Goal: Transaction & Acquisition: Book appointment/travel/reservation

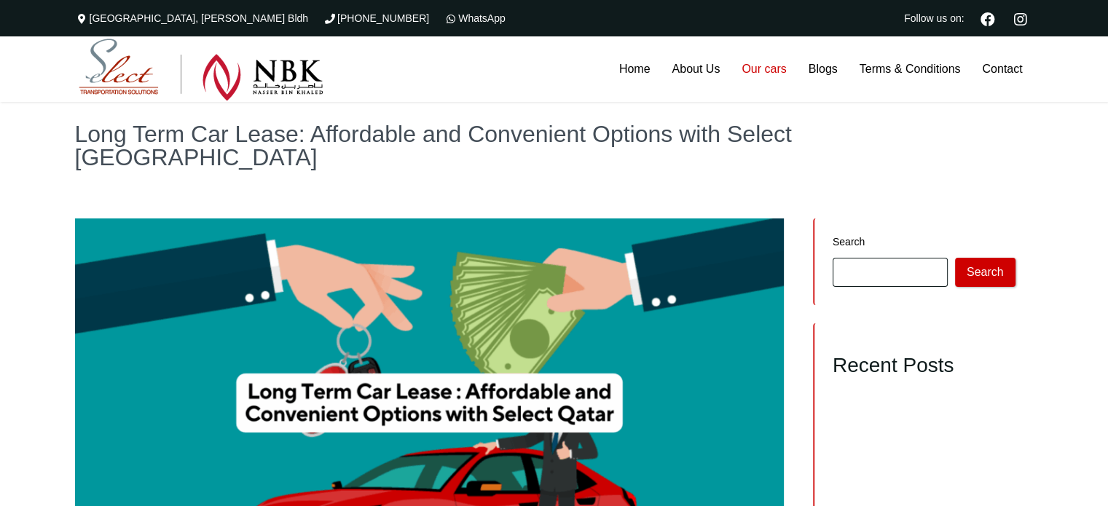
click at [758, 68] on link "Our cars" at bounding box center [764, 69] width 66 height 66
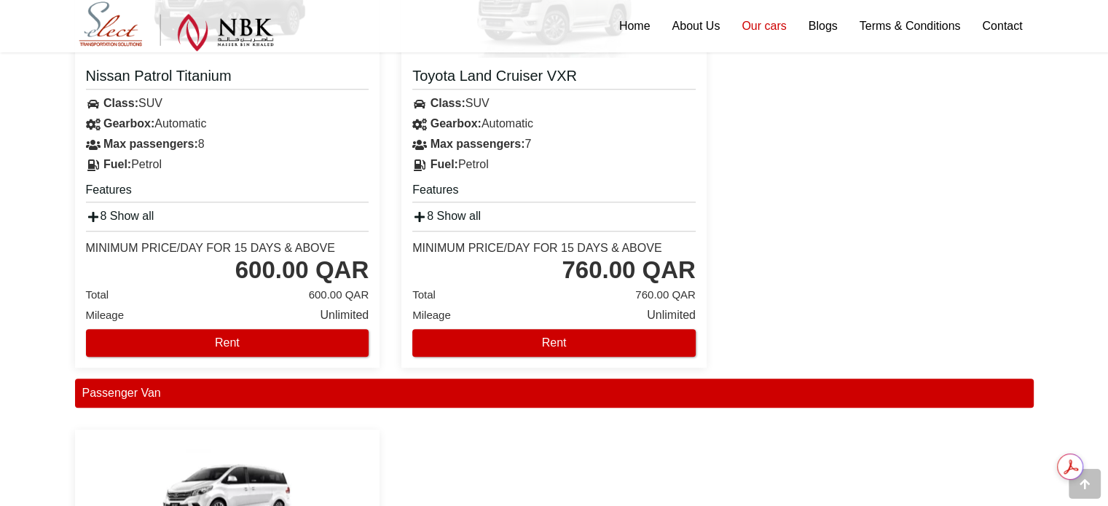
scroll to position [1320, 0]
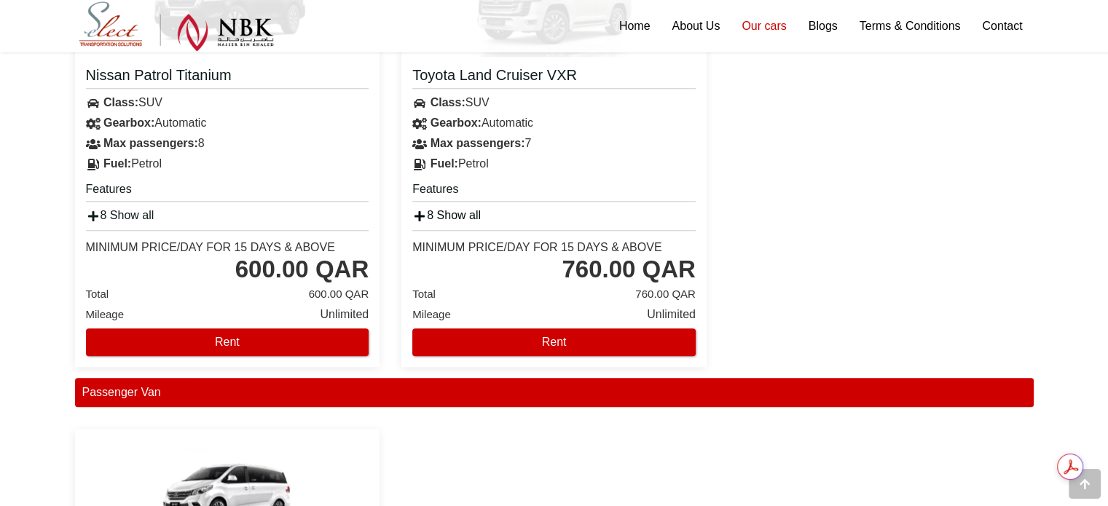
click at [425, 213] on icon at bounding box center [419, 217] width 15 height 12
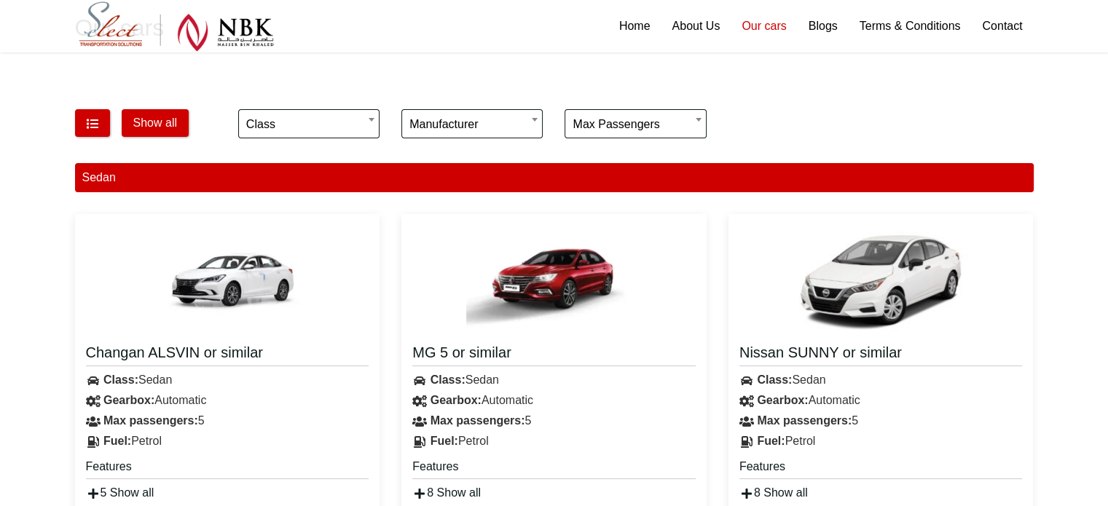
scroll to position [119, 0]
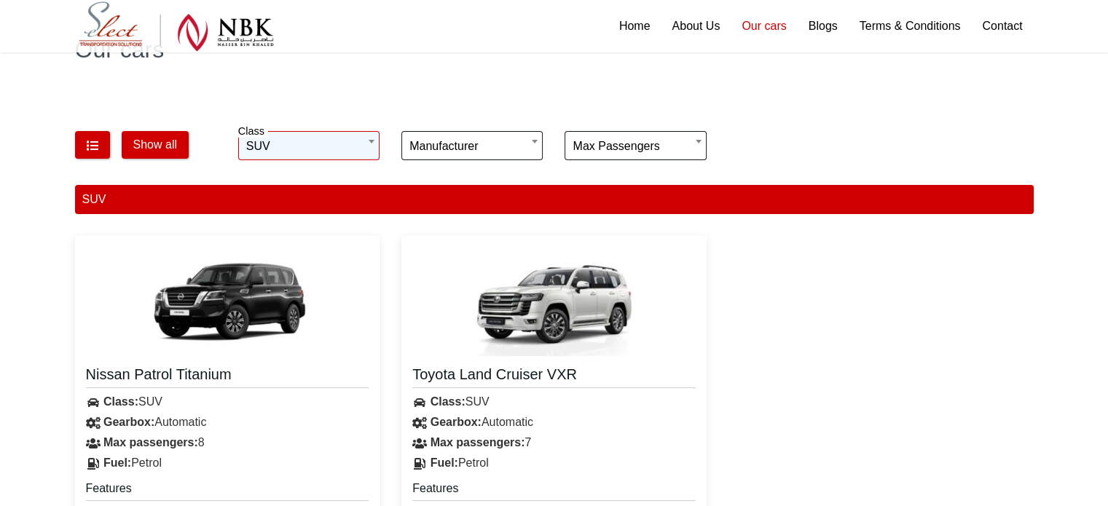
scroll to position [78, 0]
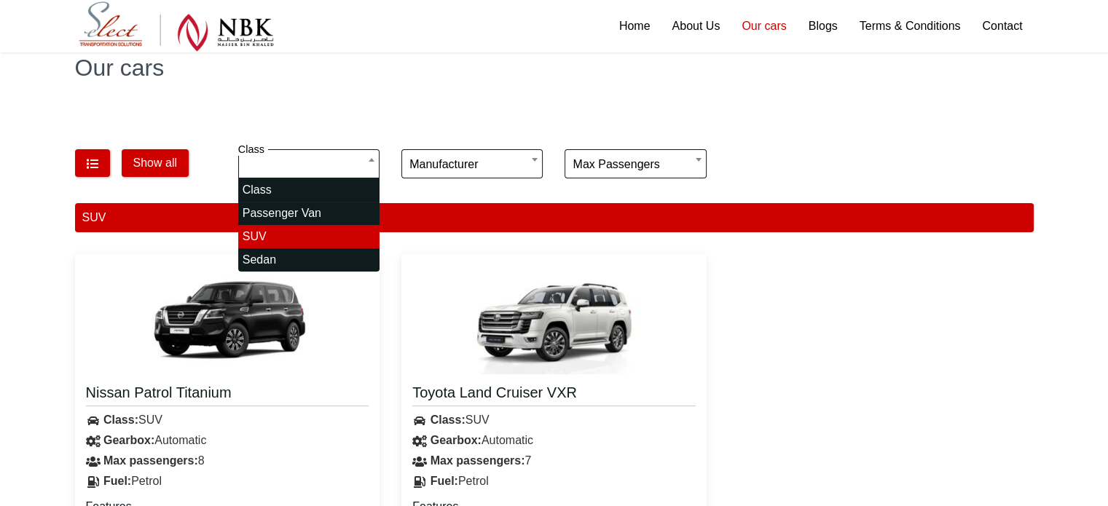
select select "*"
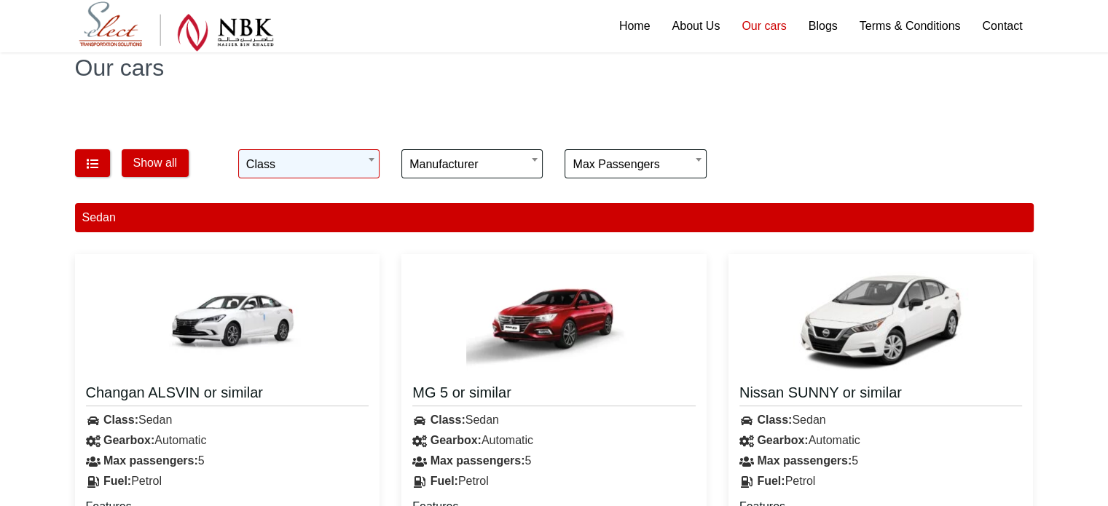
scroll to position [294, 0]
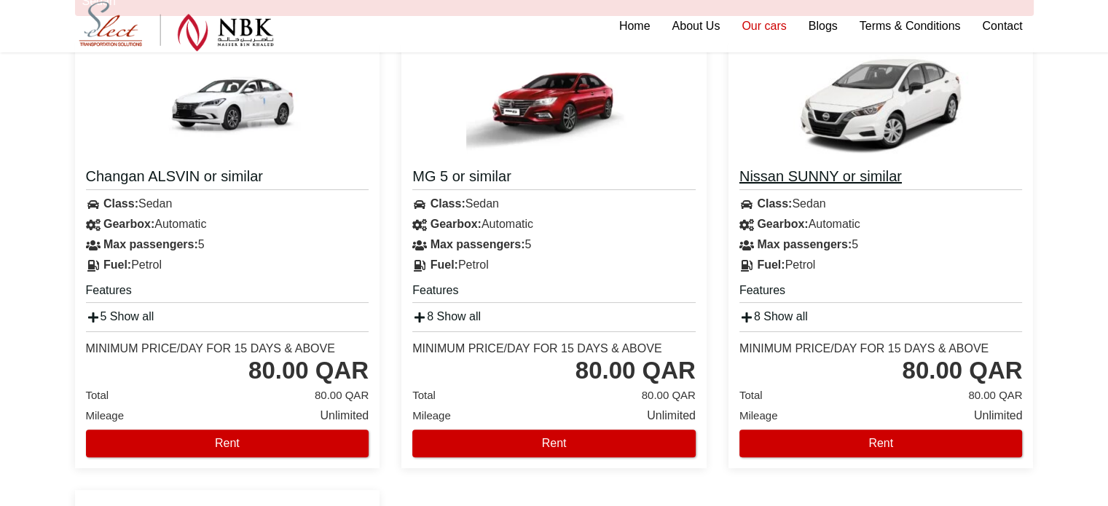
click at [784, 179] on h4 "Nissan SUNNY or similar" at bounding box center [880, 178] width 283 height 23
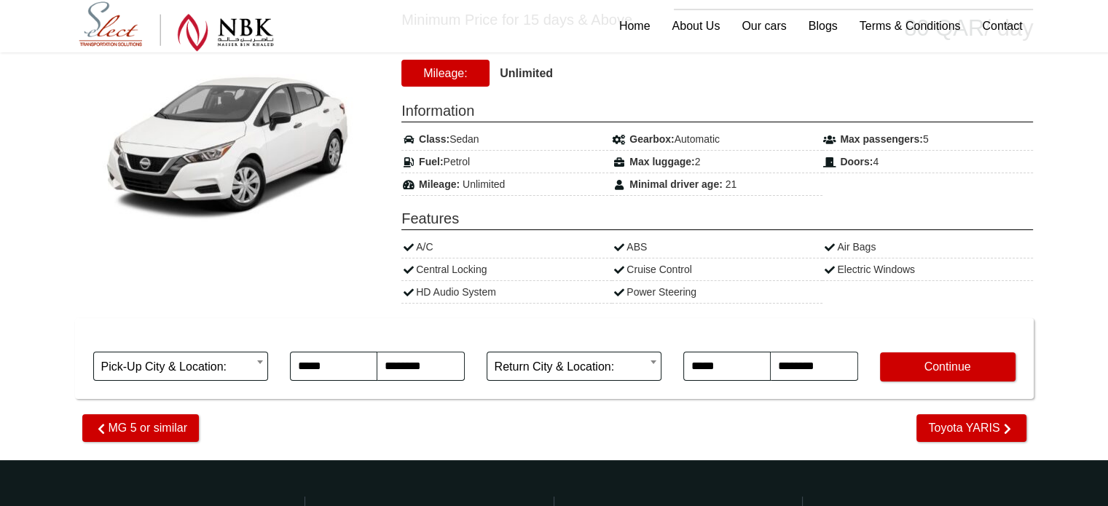
scroll to position [221, 0]
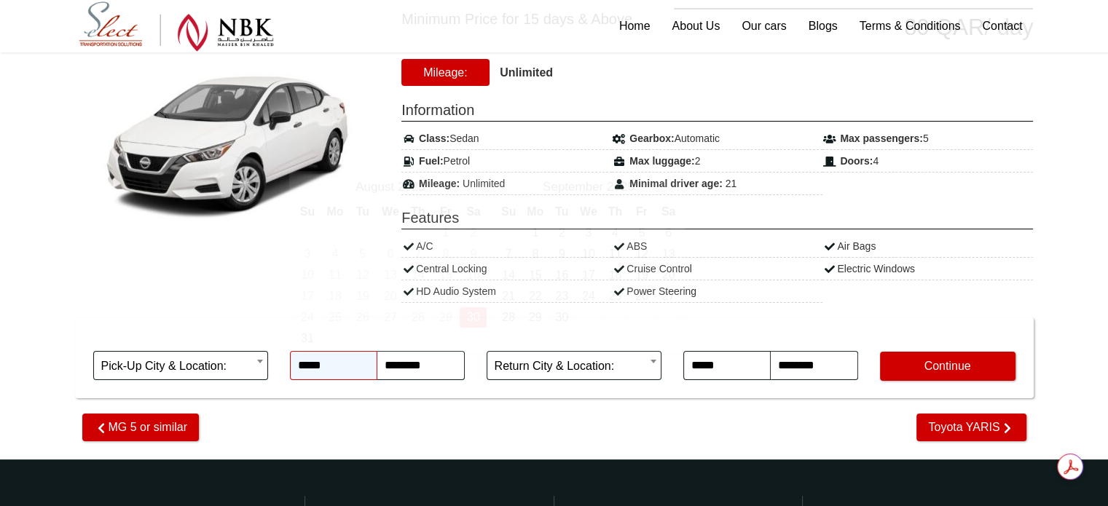
click at [317, 361] on input "*****" at bounding box center [333, 365] width 87 height 29
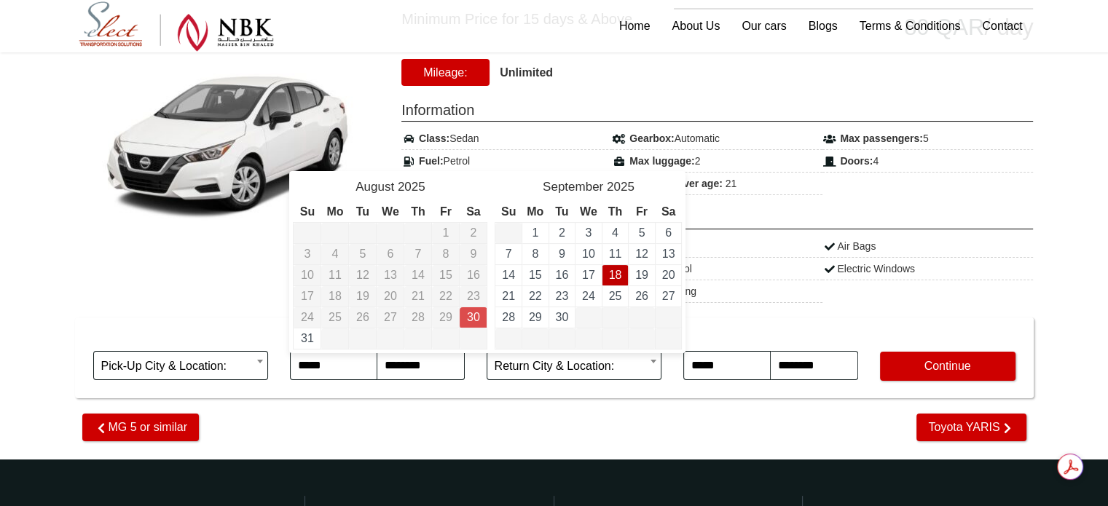
click at [622, 274] on td "18" at bounding box center [615, 275] width 27 height 21
type input "**********"
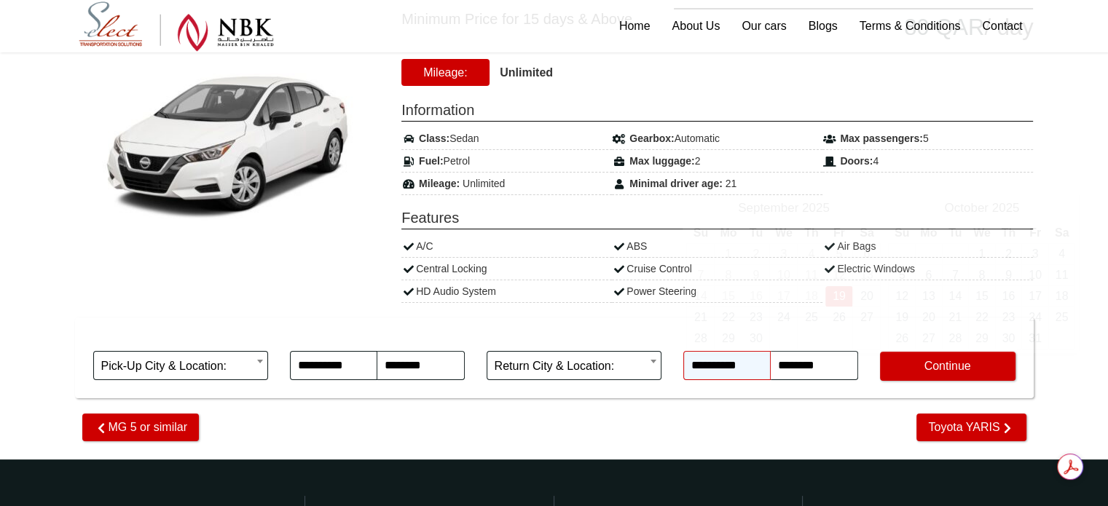
click at [731, 353] on input "**********" at bounding box center [726, 365] width 87 height 29
click at [683, 433] on div "Minimum Price for 15 days & Above 80 QAR / day 21" at bounding box center [554, 203] width 995 height 471
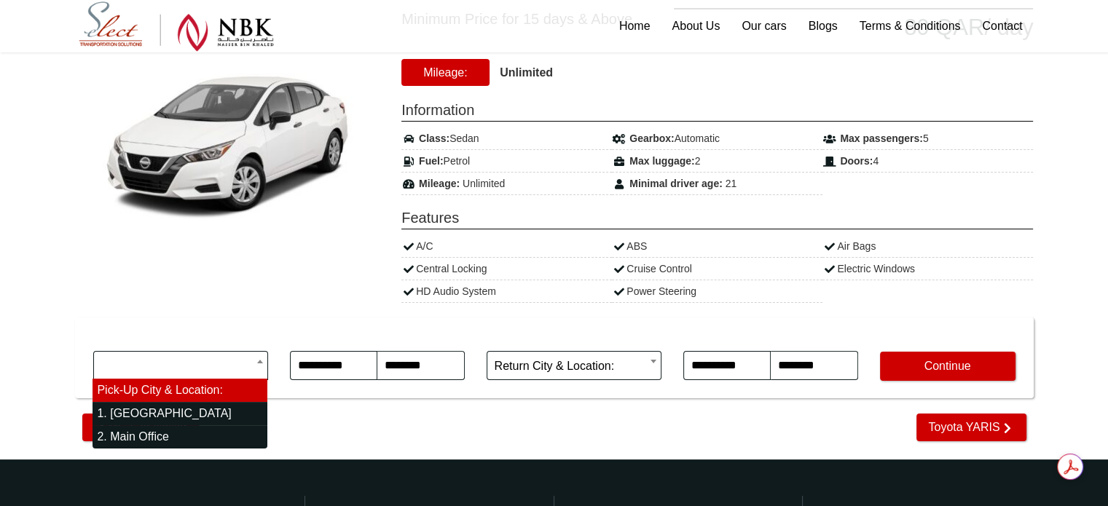
click at [255, 361] on body "The Commercial Avenue, Sayer Bldh (+974)31366623 WhatsApp Follow us on: Home Ab…" at bounding box center [554, 289] width 1108 height 1021
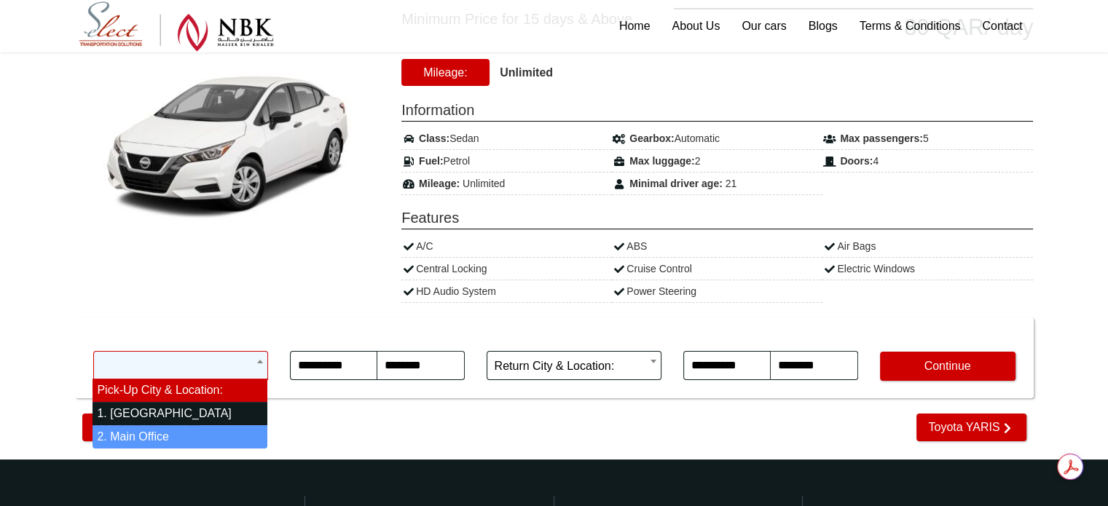
select select "*"
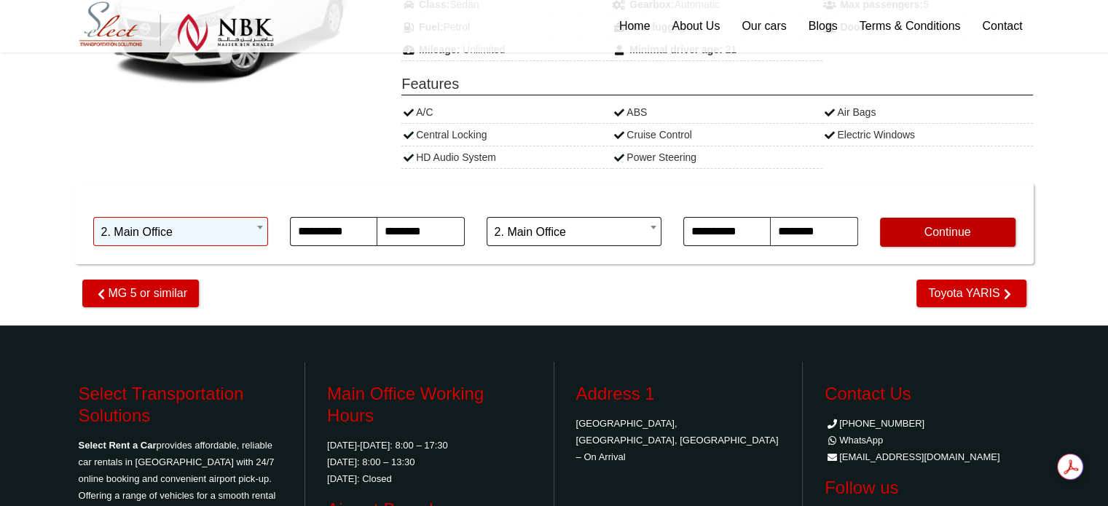
scroll to position [356, 0]
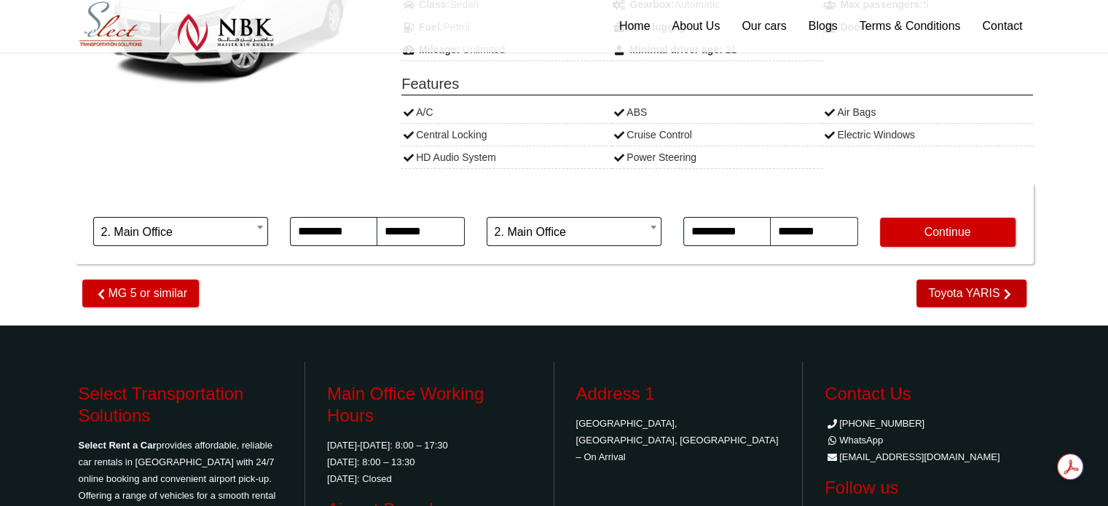
click at [990, 294] on span "Toyota YARIS" at bounding box center [971, 294] width 109 height 28
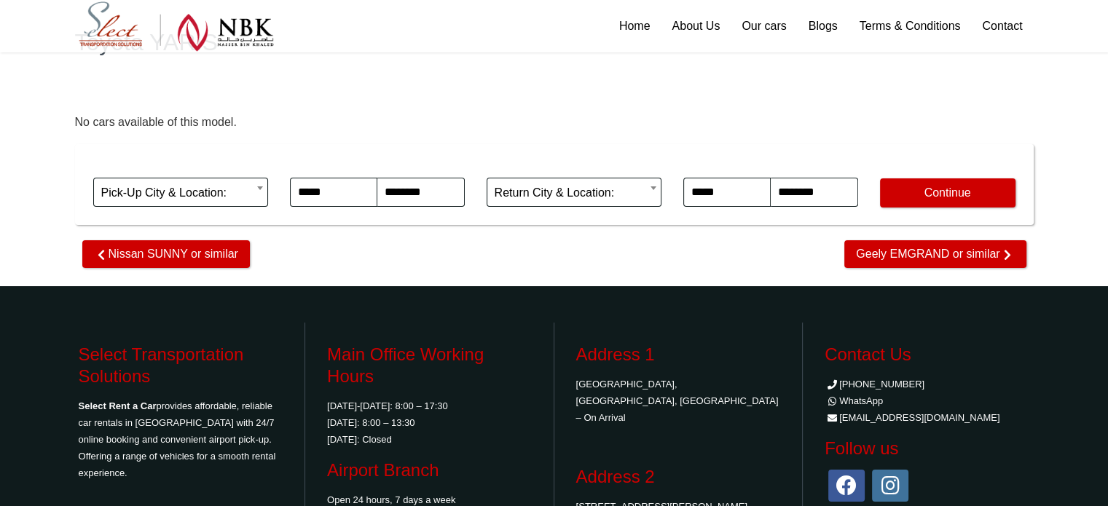
scroll to position [102, 0]
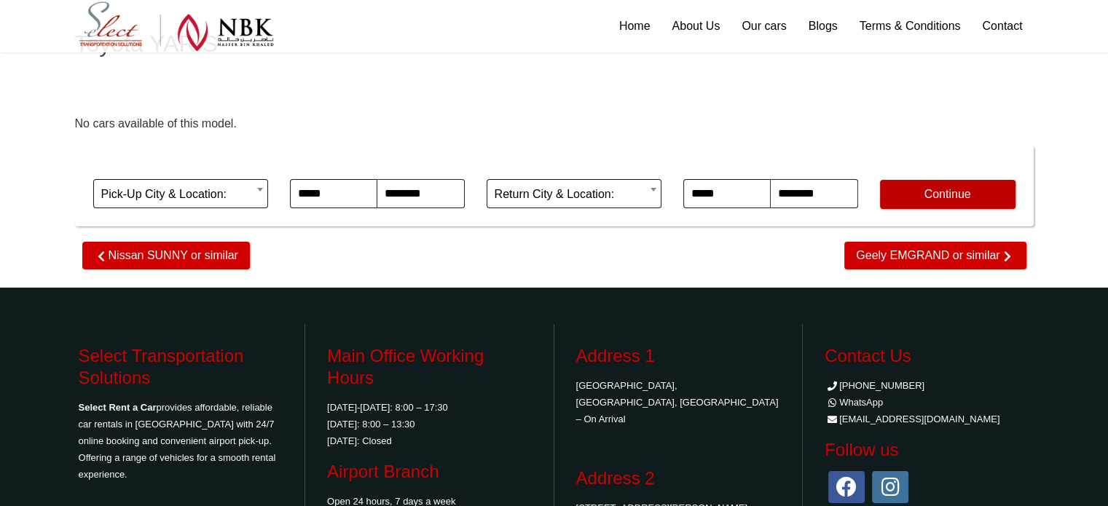
click at [968, 198] on button "Continue" at bounding box center [948, 194] width 136 height 29
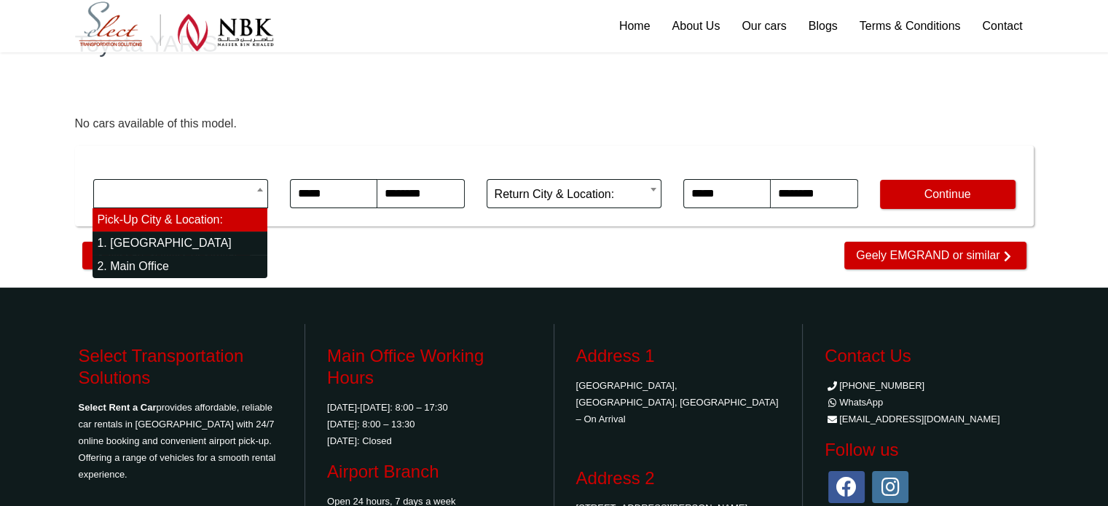
click at [254, 181] on body "**********" at bounding box center [554, 262] width 1108 height 729
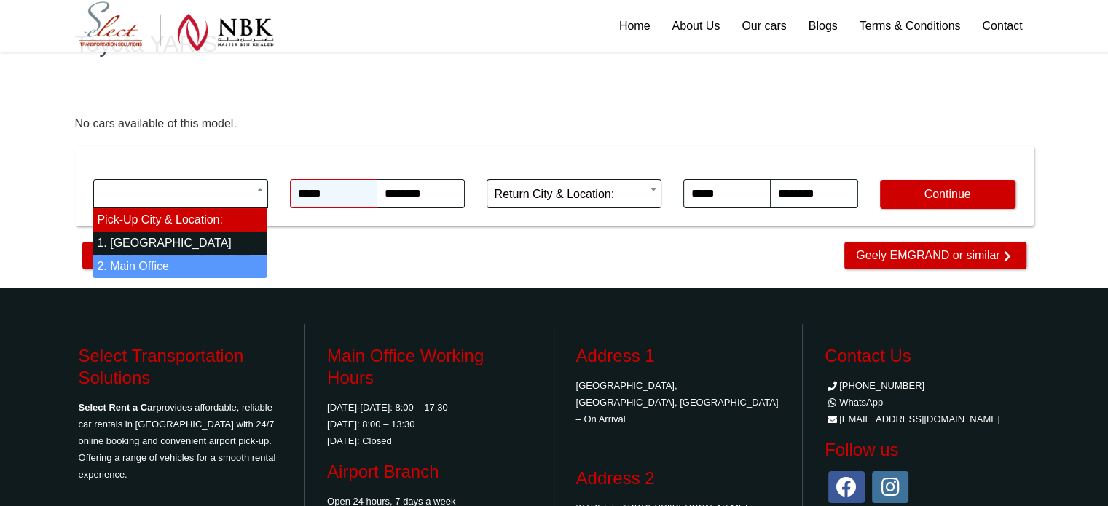
select select "*"
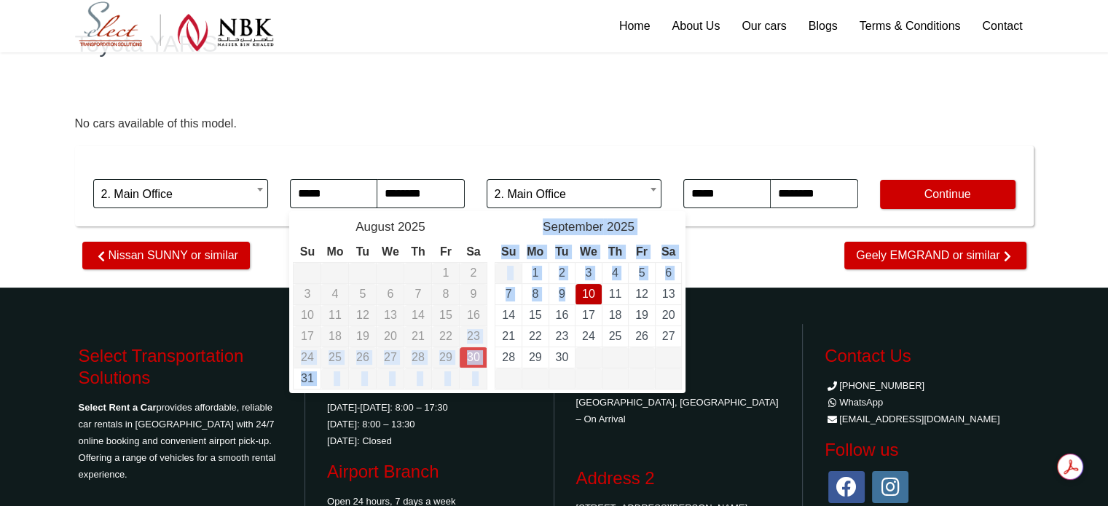
drag, startPoint x: 455, startPoint y: 326, endPoint x: 587, endPoint y: 301, distance: 135.0
click at [587, 301] on div "Prev August 2025 Su Mo Tu We Th Fr Sa 1 2 3 4 5 6 7 8 9 10 11 12 13 14 15 16 17…" at bounding box center [487, 302] width 396 height 182
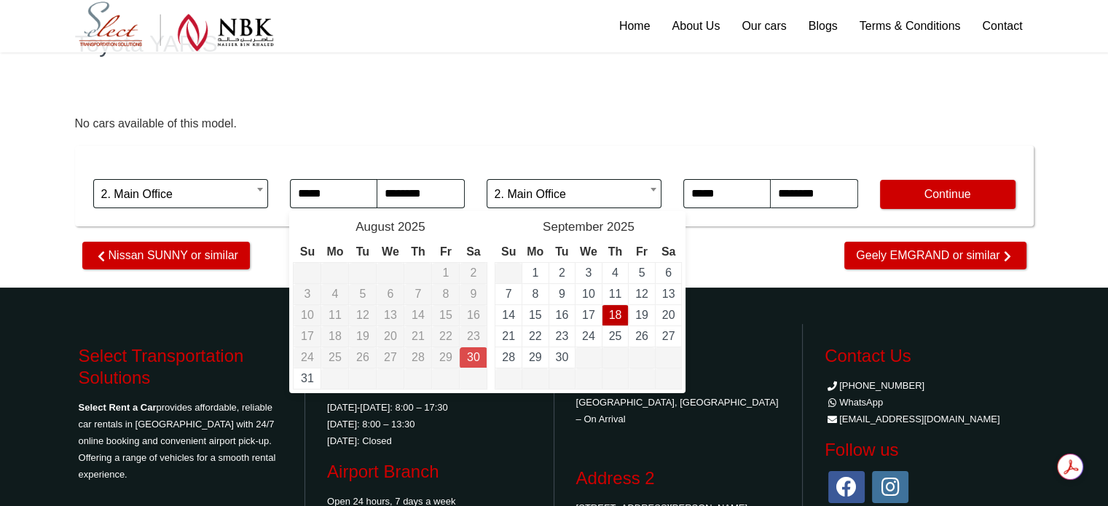
click at [621, 318] on td "18" at bounding box center [615, 315] width 27 height 21
type input "**********"
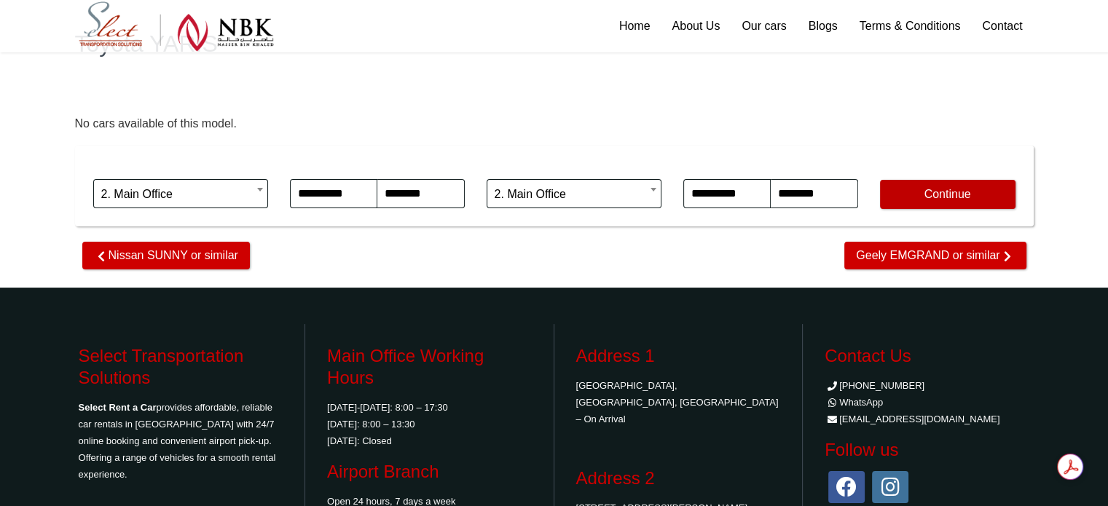
click at [948, 192] on button "Continue" at bounding box center [948, 194] width 136 height 29
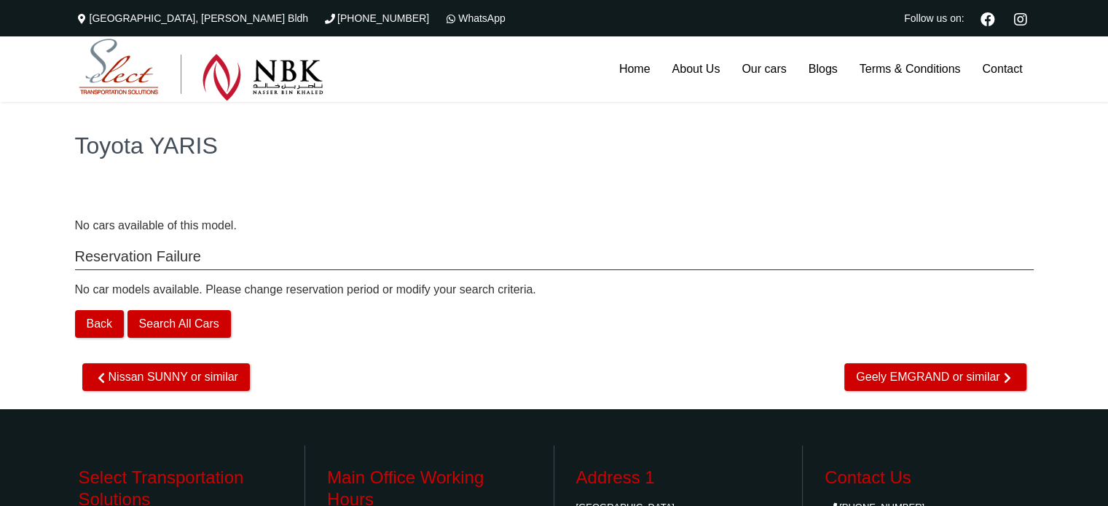
scroll to position [26, 0]
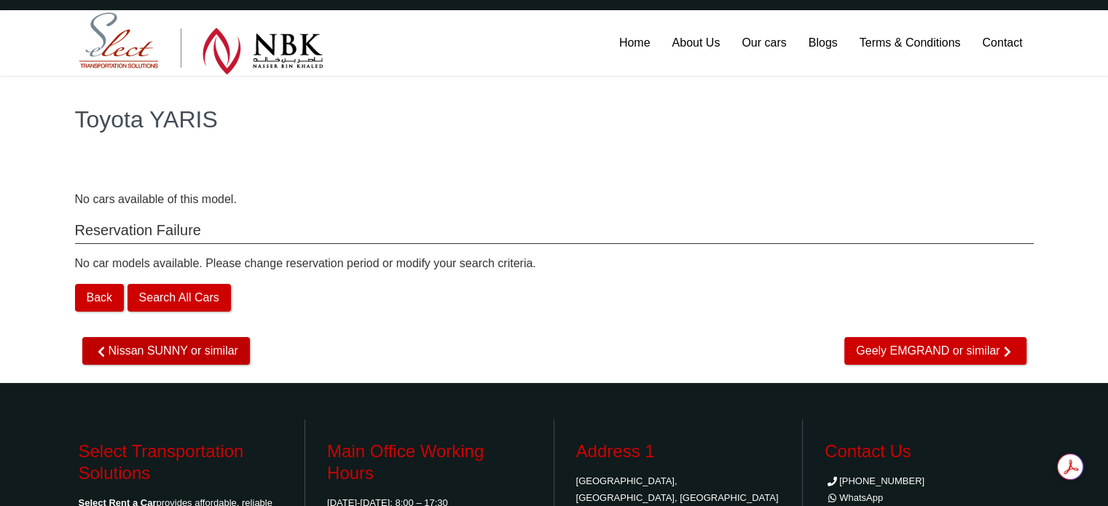
click at [168, 350] on span "Nissan SUNNY or similar" at bounding box center [166, 351] width 168 height 28
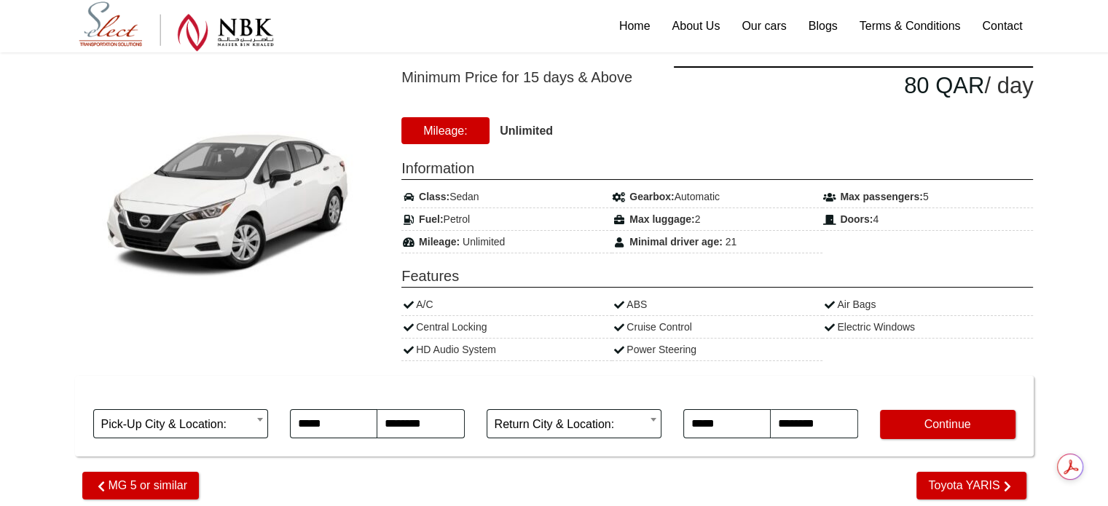
scroll to position [165, 0]
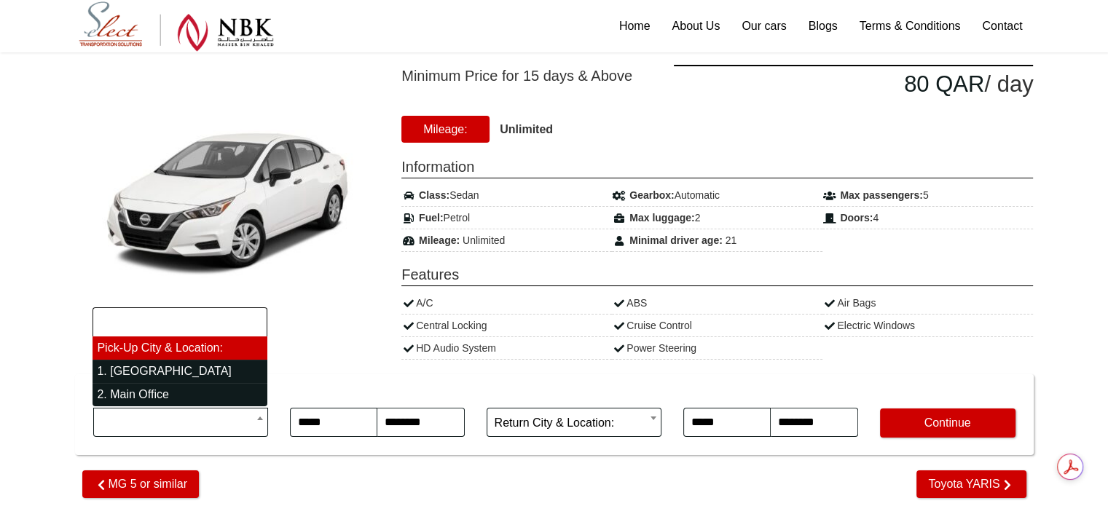
click at [257, 417] on b at bounding box center [260, 419] width 6 height 4
select select "*"
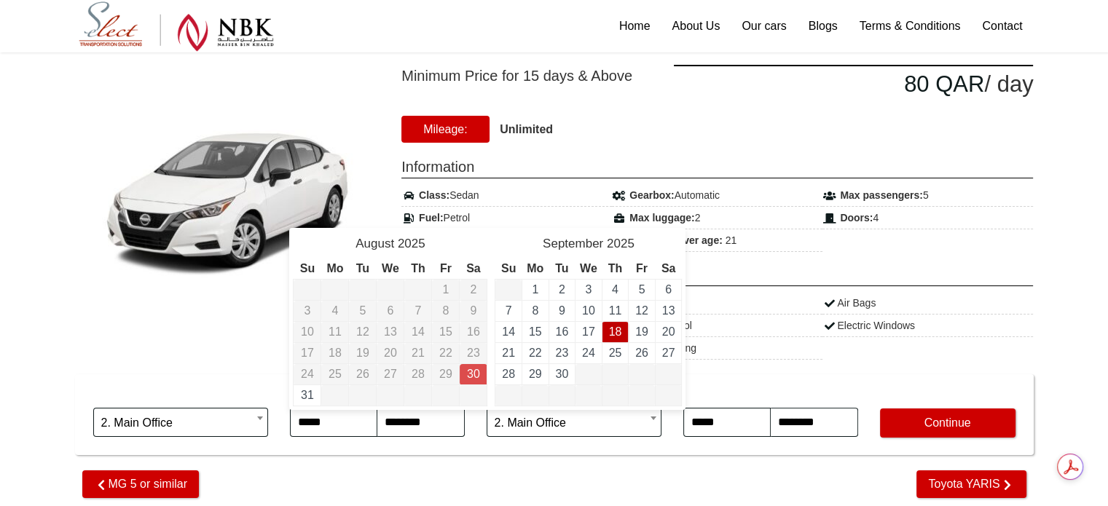
click at [613, 331] on link "18" at bounding box center [615, 332] width 13 height 12
type input "**********"
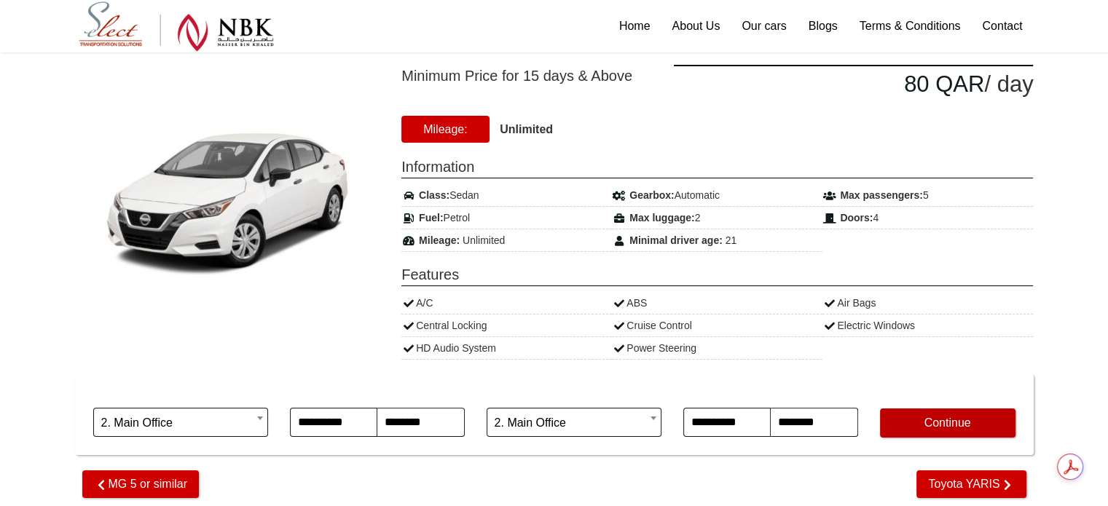
click at [971, 433] on button "Continue" at bounding box center [948, 423] width 136 height 29
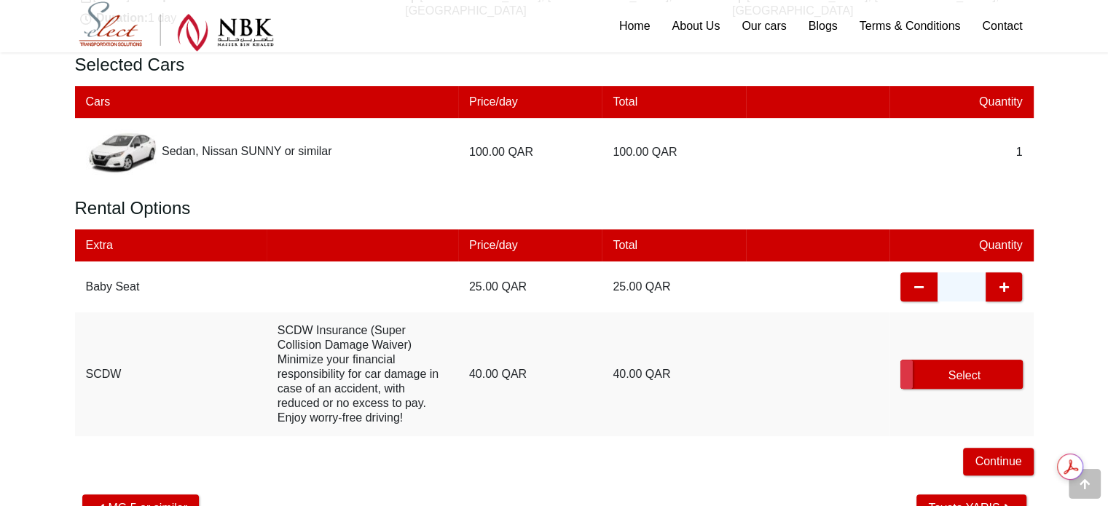
scroll to position [692, 0]
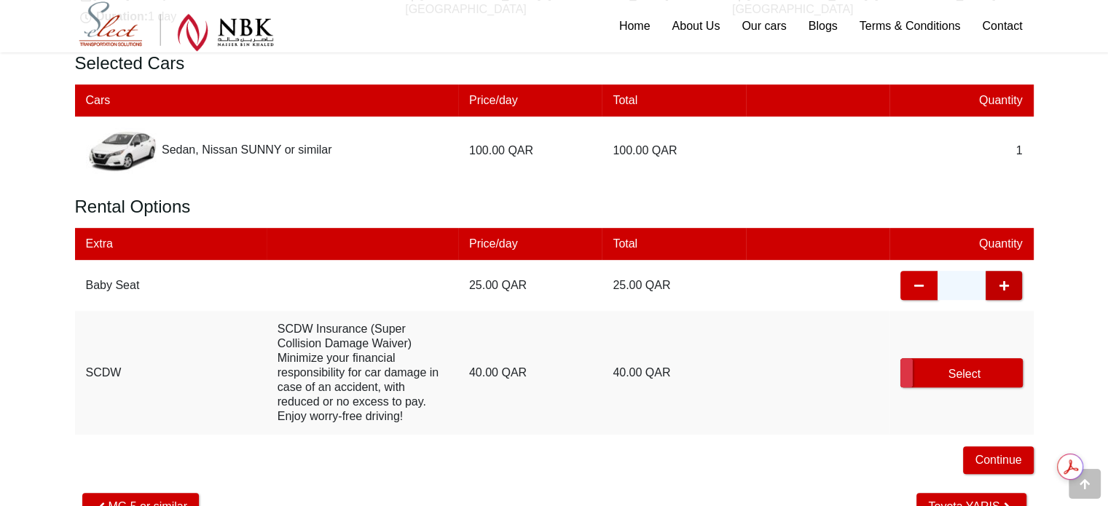
click at [1010, 285] on icon "button" at bounding box center [1004, 286] width 15 height 29
click at [969, 366] on label "Select" at bounding box center [961, 372] width 122 height 29
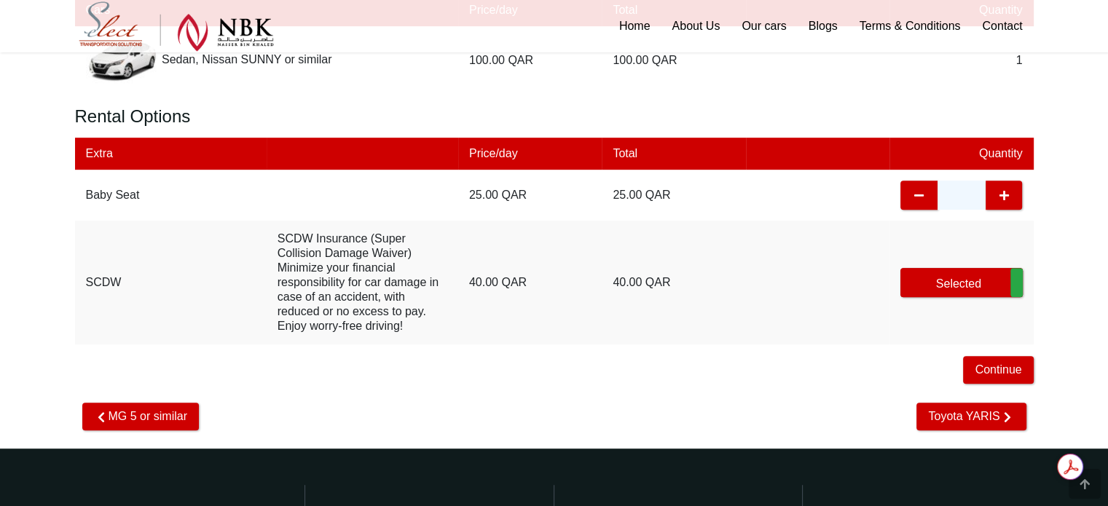
scroll to position [783, 0]
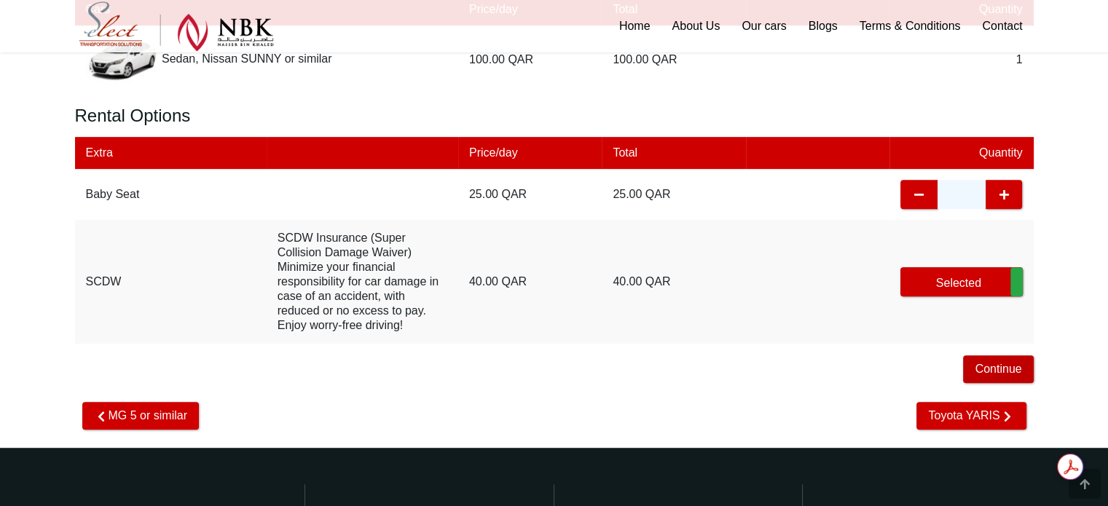
click at [981, 358] on button "Continue" at bounding box center [998, 370] width 70 height 28
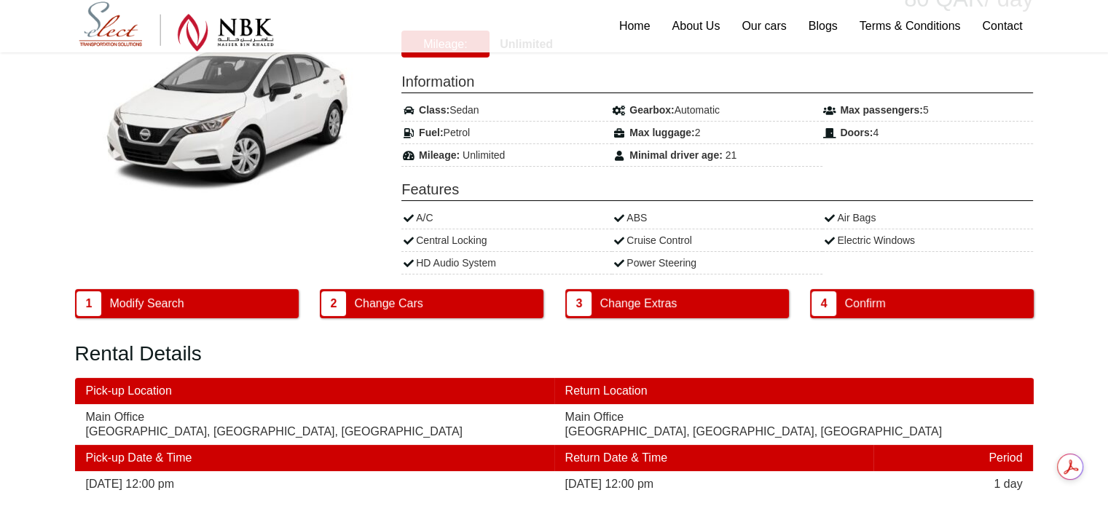
scroll to position [233, 0]
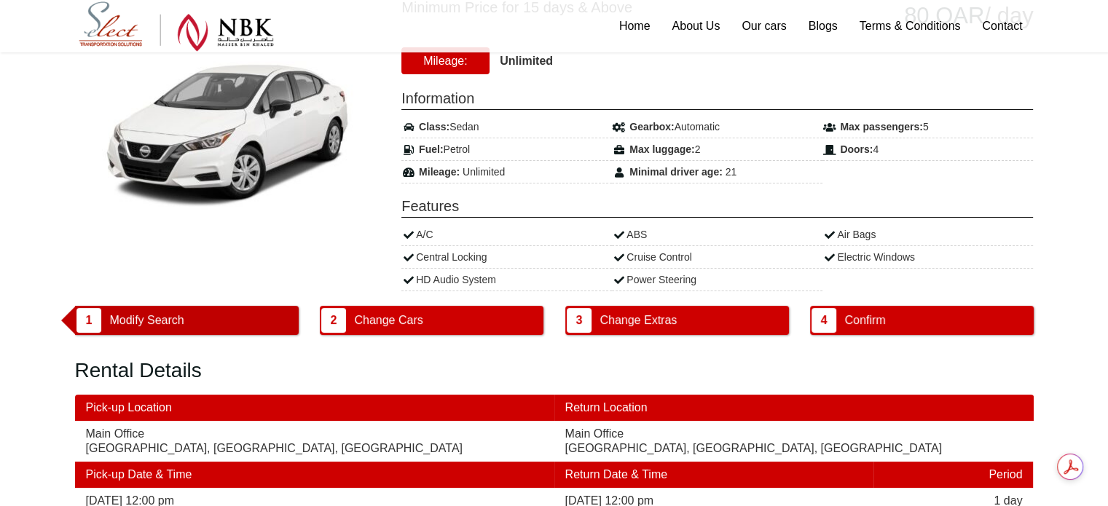
click at [221, 319] on button "1 Modify Search" at bounding box center [187, 320] width 224 height 29
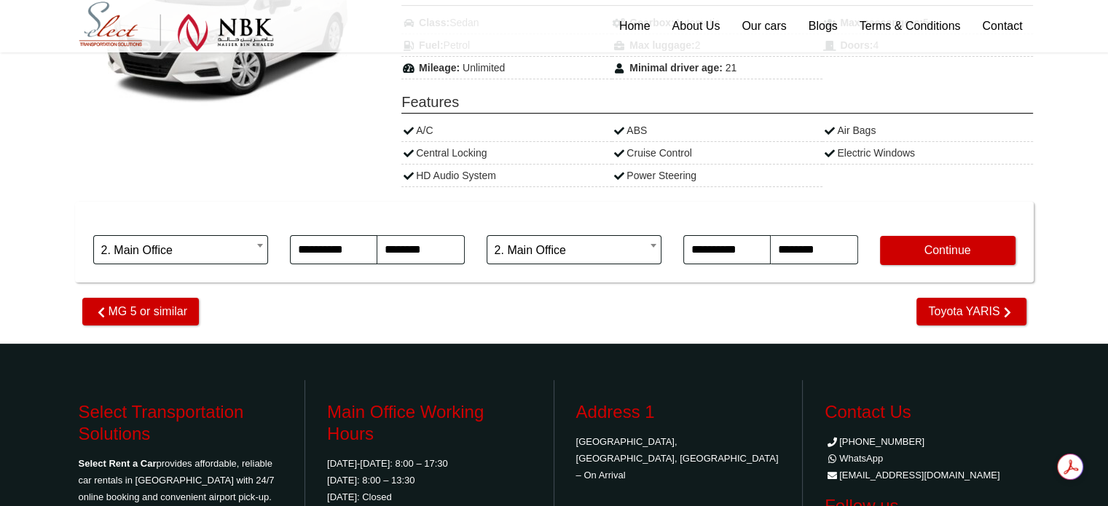
scroll to position [338, 0]
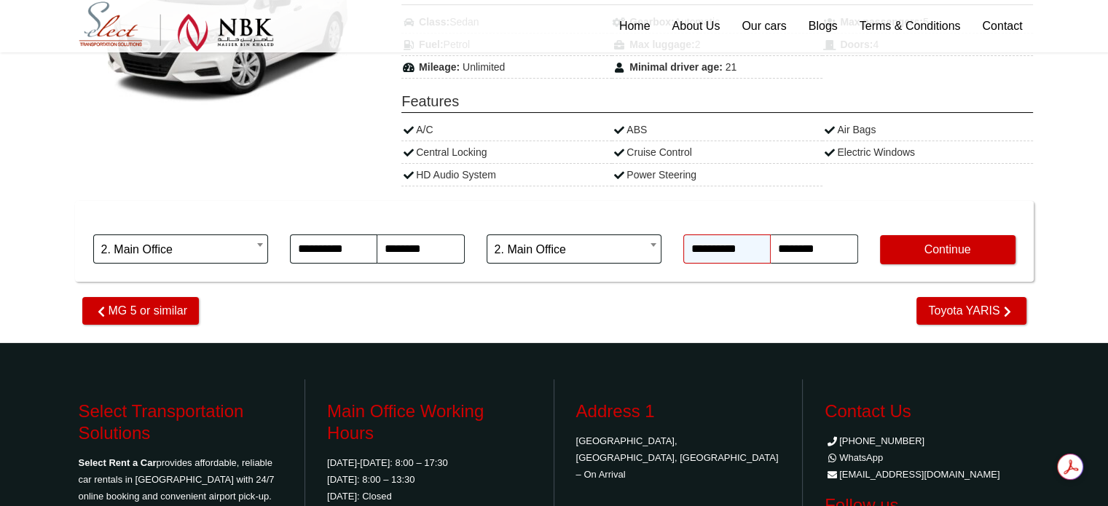
click at [714, 239] on input "**********" at bounding box center [726, 249] width 87 height 29
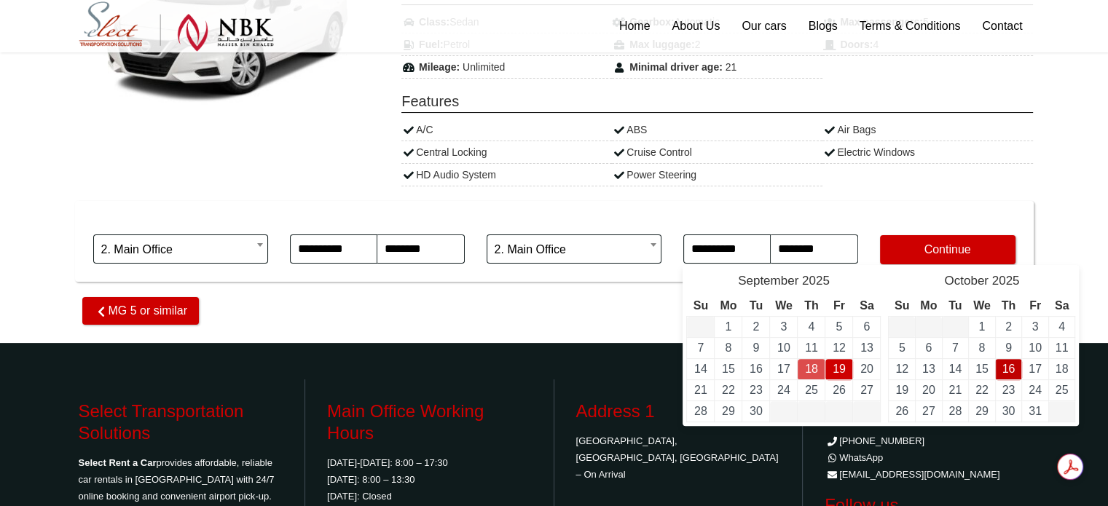
click at [1012, 371] on link "16" at bounding box center [1008, 369] width 13 height 12
type input "**********"
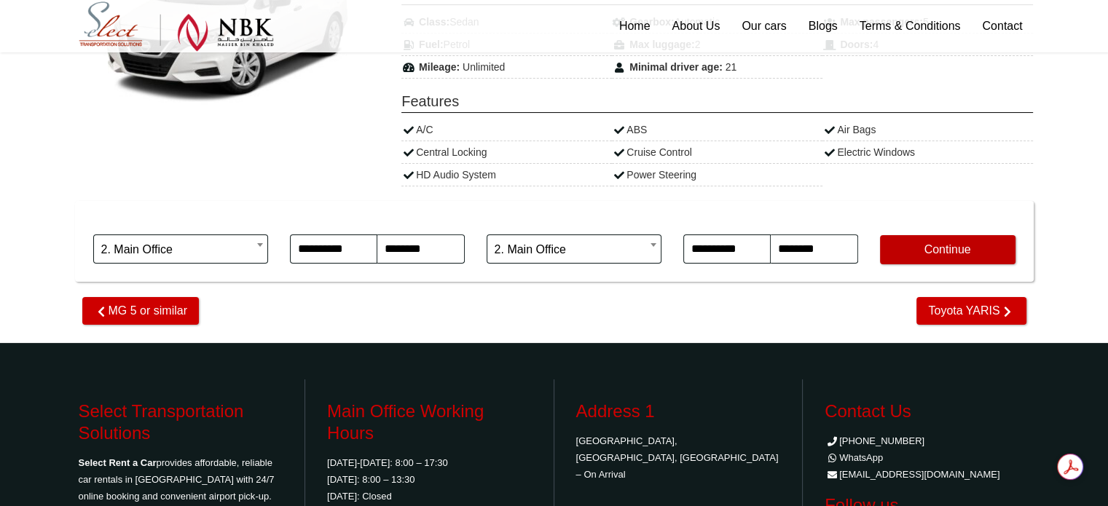
click at [968, 254] on button "Continue" at bounding box center [948, 249] width 136 height 29
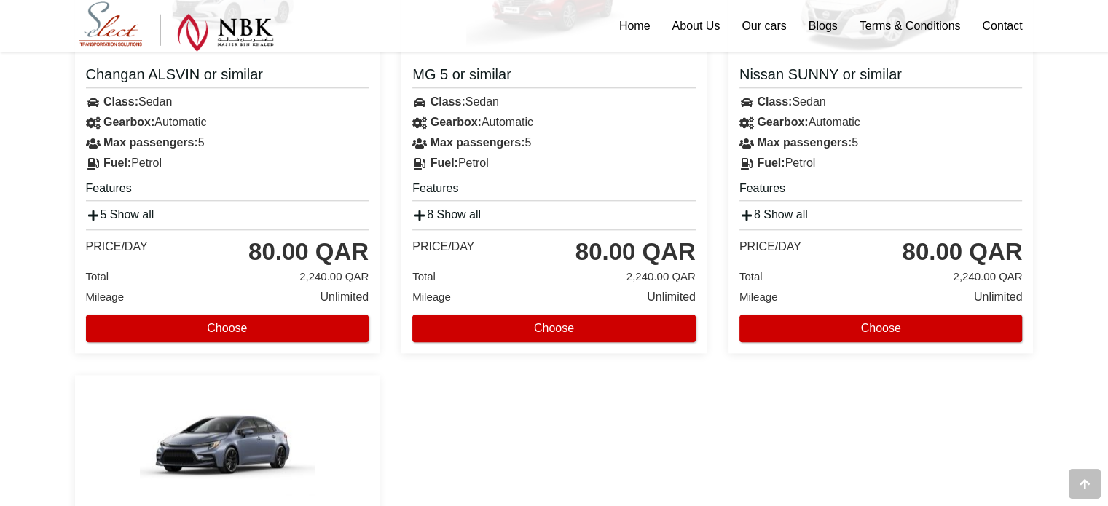
scroll to position [1445, 0]
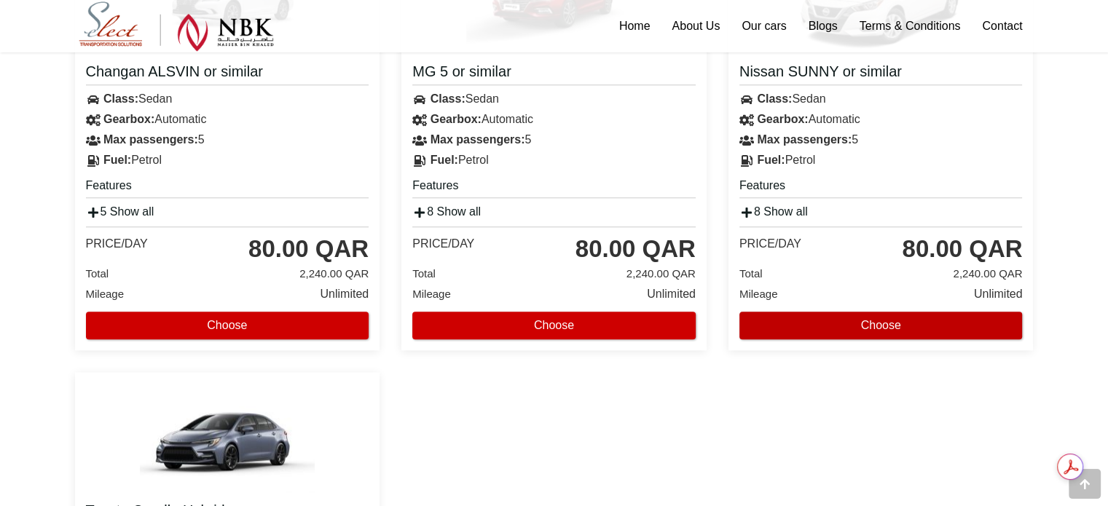
click at [882, 312] on button "Choose" at bounding box center [880, 326] width 283 height 28
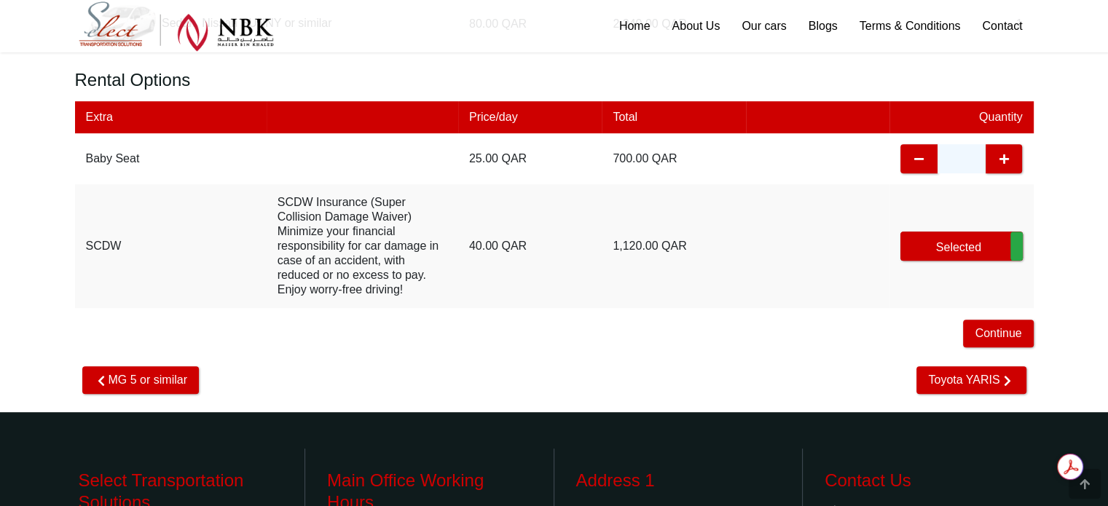
scroll to position [820, 0]
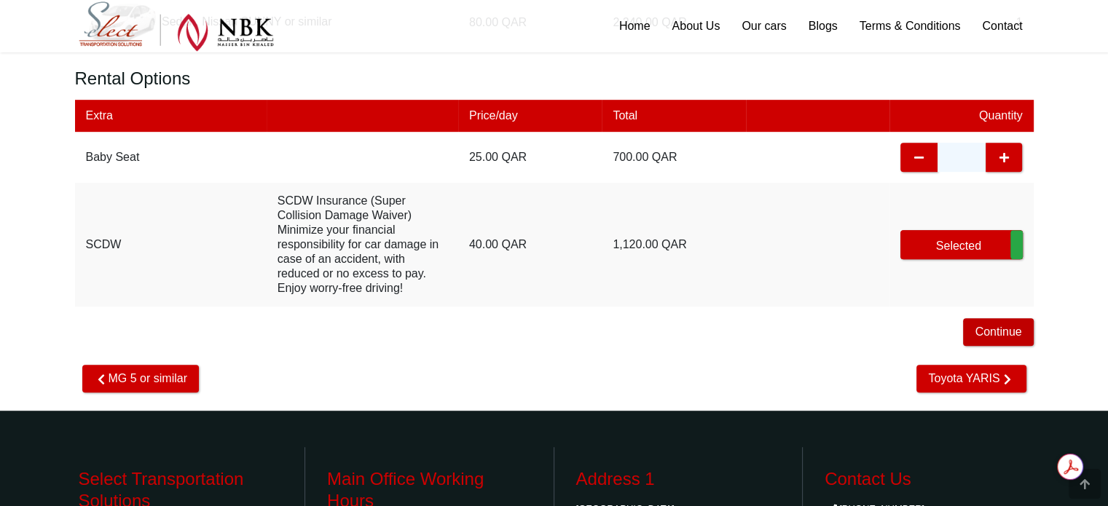
click at [994, 325] on button "Continue" at bounding box center [998, 332] width 70 height 28
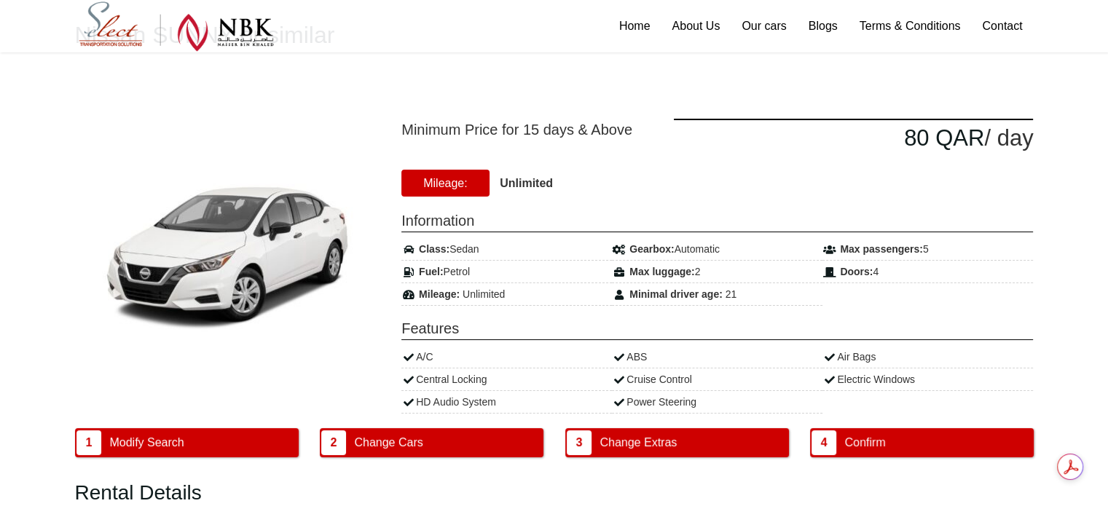
scroll to position [110, 0]
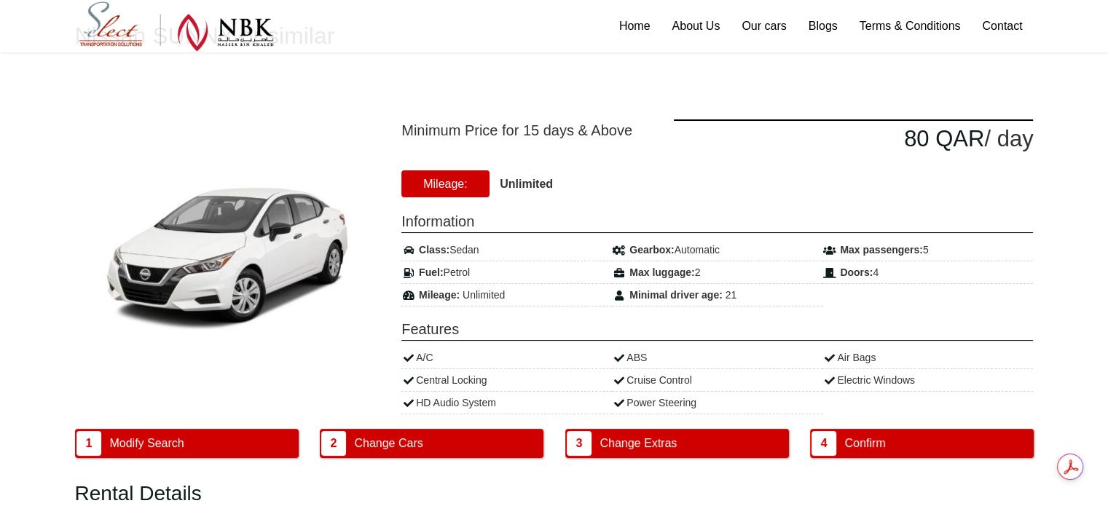
click at [278, 248] on img at bounding box center [227, 254] width 277 height 178
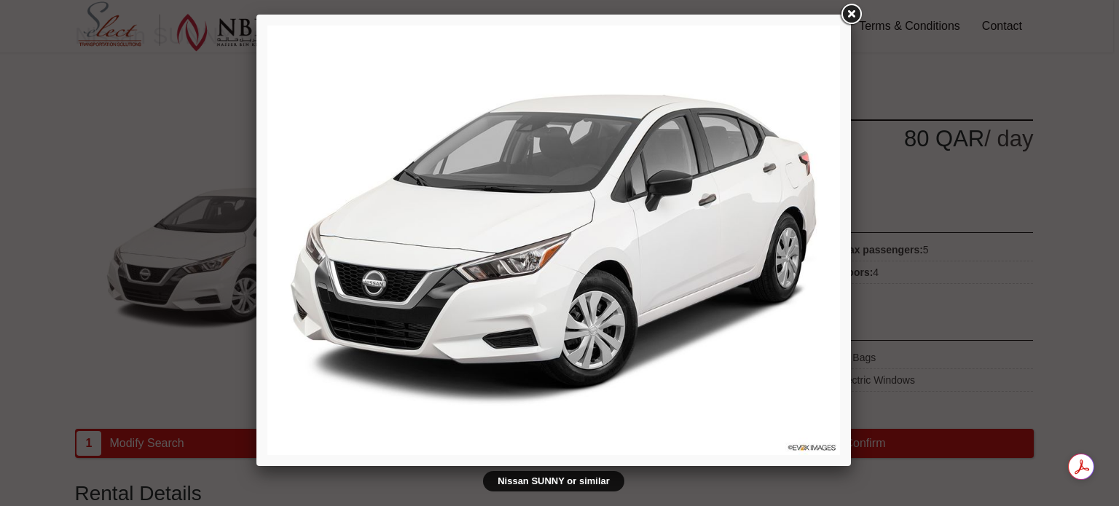
click at [851, 10] on link at bounding box center [851, 14] width 26 height 26
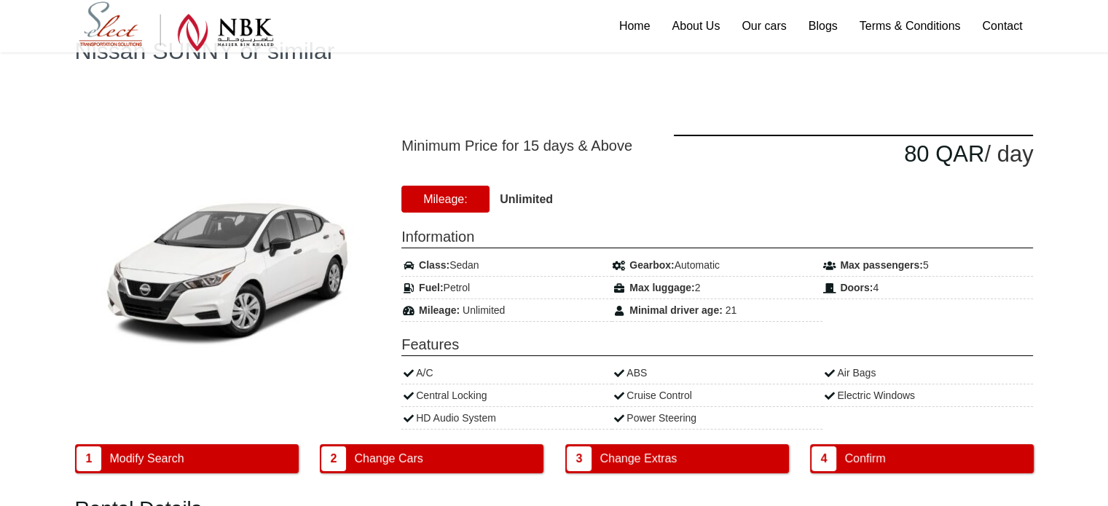
scroll to position [0, 0]
